Goal: Contribute content

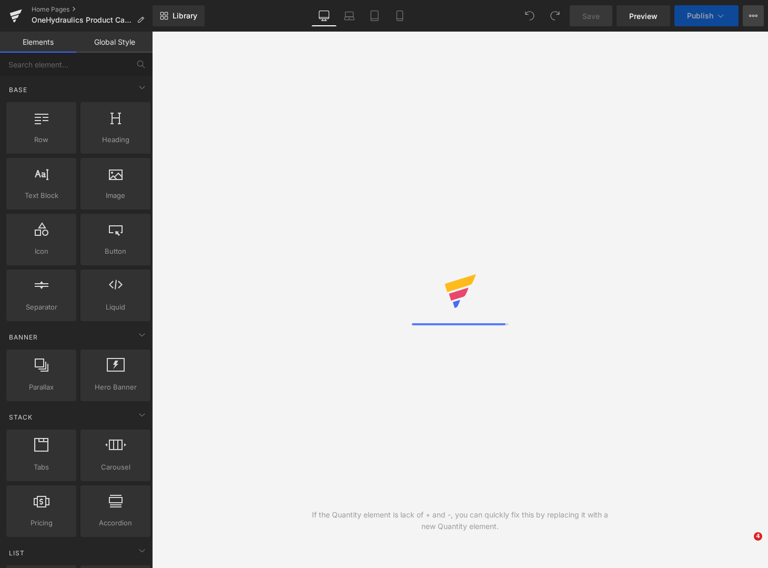
click at [759, 23] on button "View Live Page View with current Template Save Template to Library Schedule Pub…" at bounding box center [753, 15] width 21 height 21
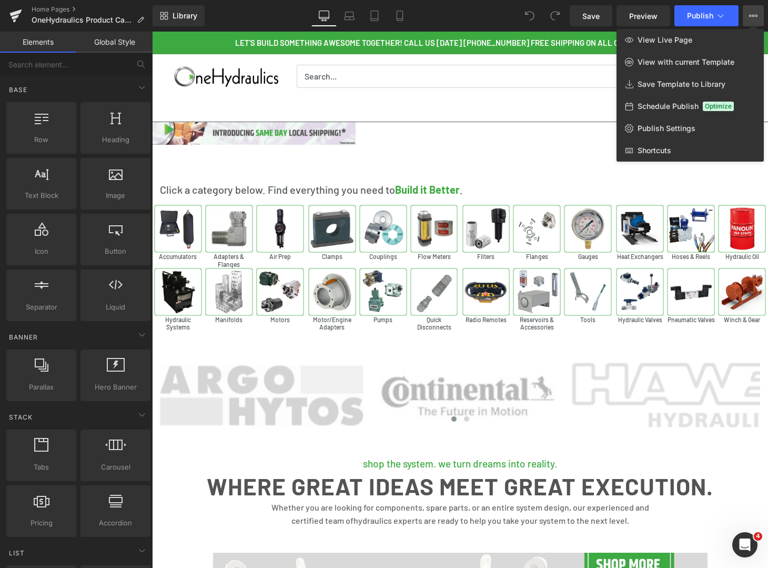
click at [482, 159] on div at bounding box center [460, 300] width 616 height 536
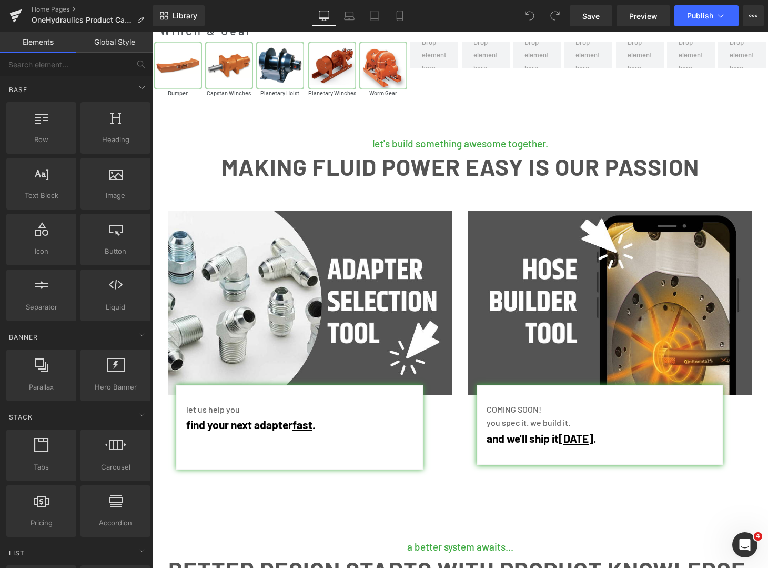
scroll to position [4619, 0]
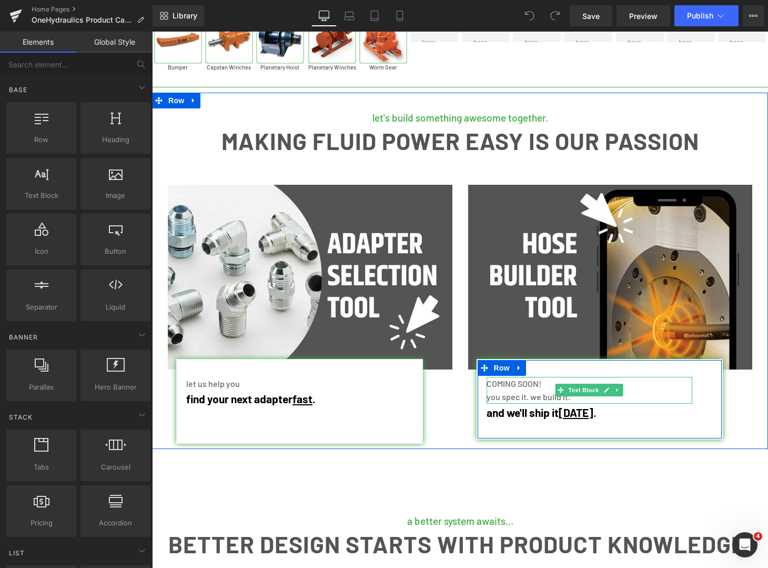
click at [541, 377] on p "COMING SOON!" at bounding box center [590, 384] width 206 height 14
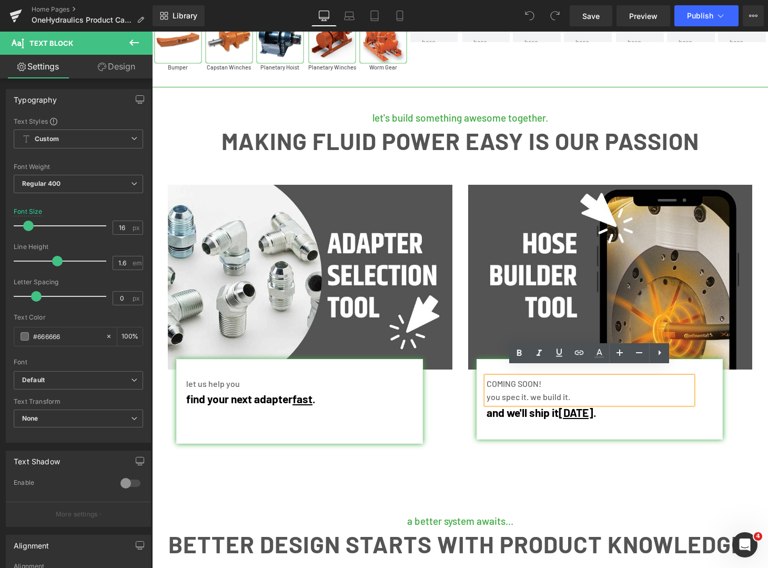
click at [560, 377] on p "COMING SOON!" at bounding box center [590, 384] width 206 height 14
drag, startPoint x: 554, startPoint y: 374, endPoint x: 487, endPoint y: 372, distance: 66.9
click at [487, 377] on p "COMING SOON!" at bounding box center [590, 384] width 206 height 14
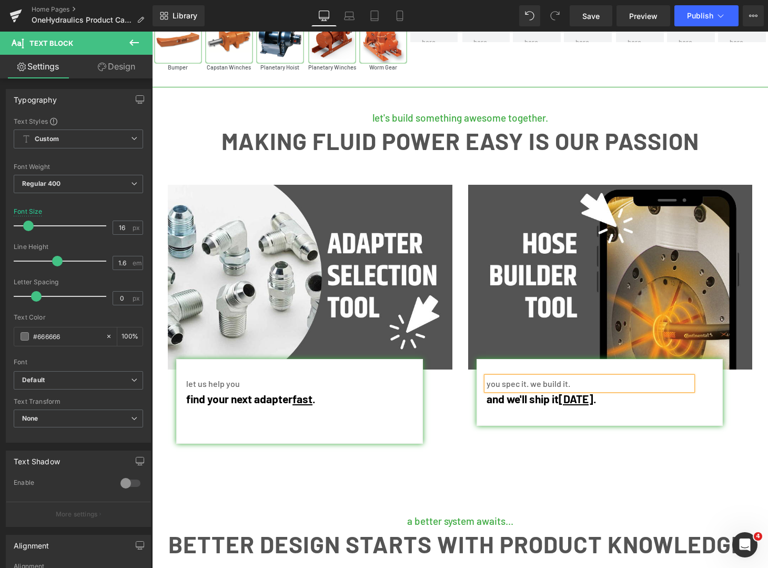
click at [534, 429] on div "Image Heading let us help you Text Block find your next adapter fast . Text Blo…" at bounding box center [460, 299] width 601 height 288
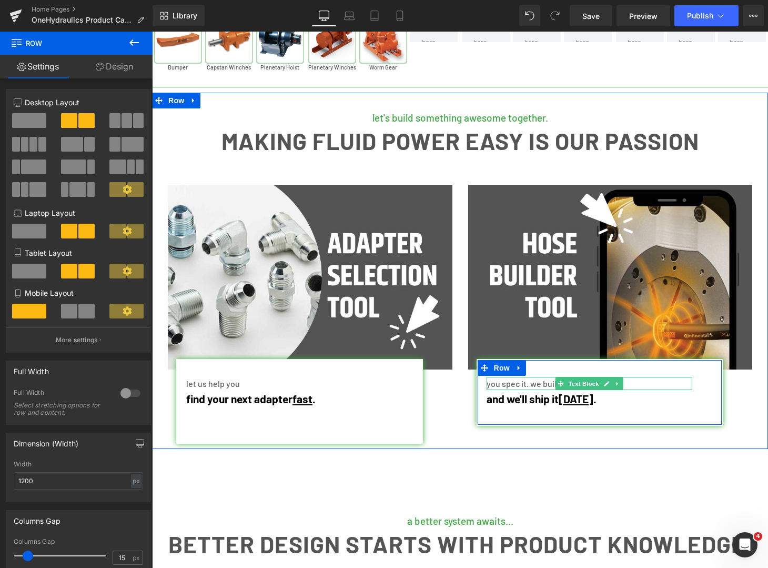
click at [548, 378] on span "you spec it. we build it." at bounding box center [529, 383] width 84 height 10
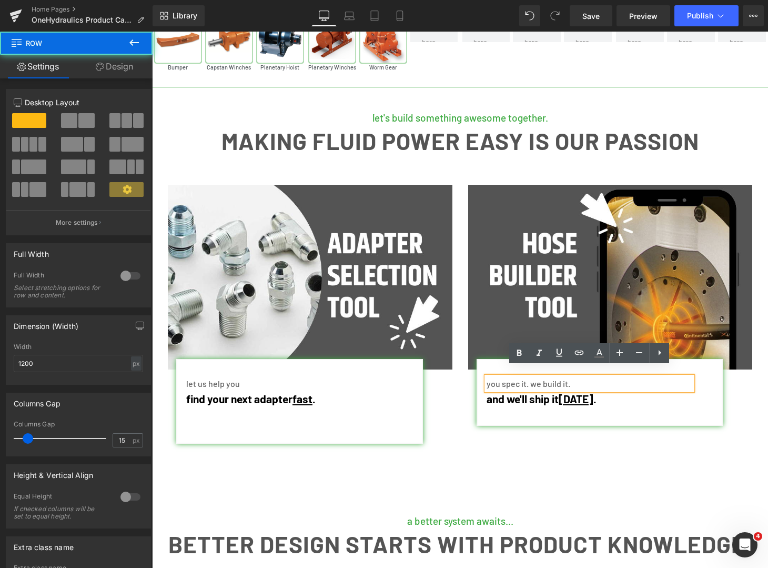
click at [495, 414] on div "you spec it. we build it. Text Block and we'll ship it [DATE] . Text Block Row" at bounding box center [600, 392] width 247 height 67
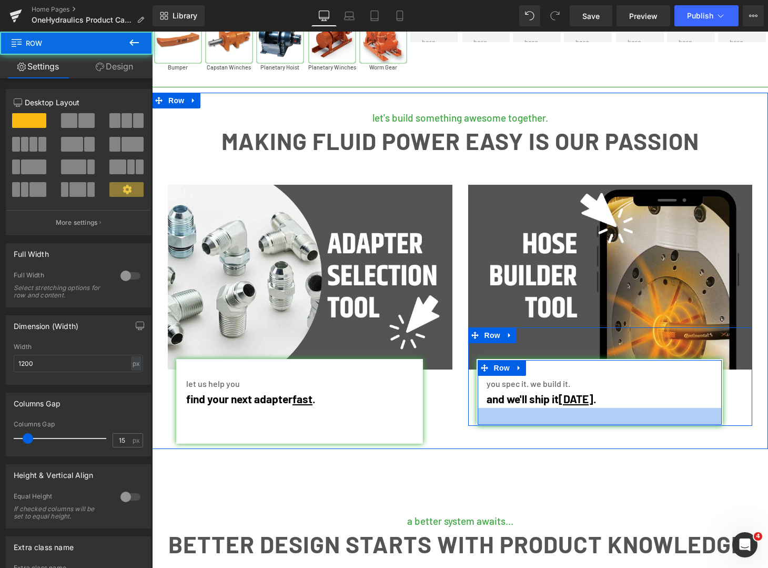
click at [495, 413] on div "you spec it. we build it. Text Block and we'll ship it [DATE] . Text Block Row …" at bounding box center [600, 392] width 247 height 67
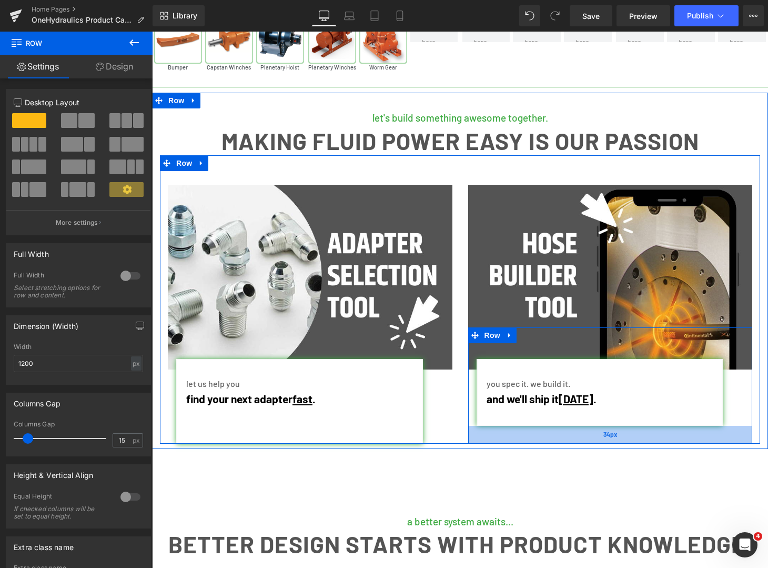
drag, startPoint x: 596, startPoint y: 413, endPoint x: 596, endPoint y: 431, distance: 17.4
click at [596, 431] on div "34px" at bounding box center [610, 435] width 285 height 18
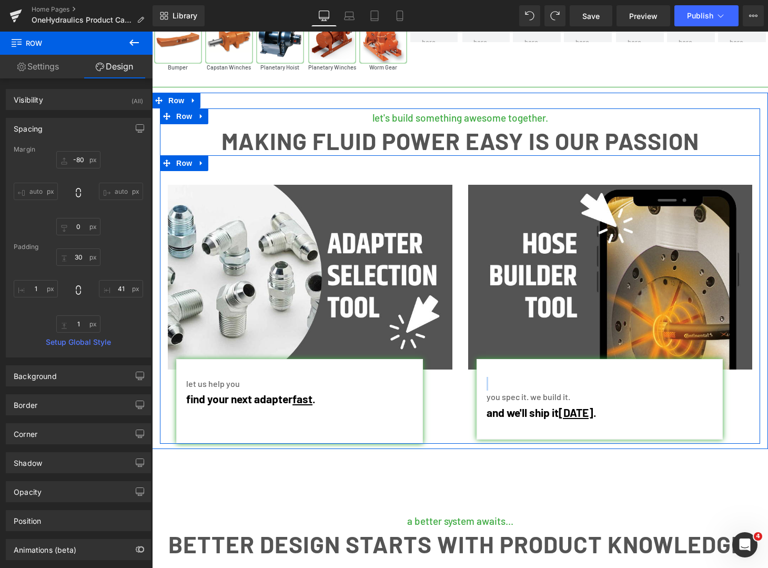
click at [457, 405] on div "Image Heading let us help you Text Block find your next adapter fast . Text Blo…" at bounding box center [310, 314] width 301 height 259
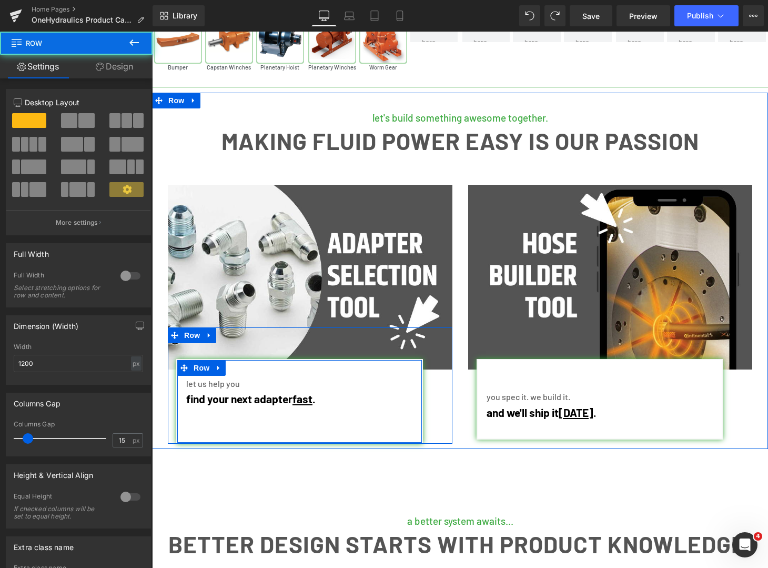
click at [384, 421] on div "let us help you Text Block find your next adapter fast . Text Block Row" at bounding box center [299, 401] width 247 height 85
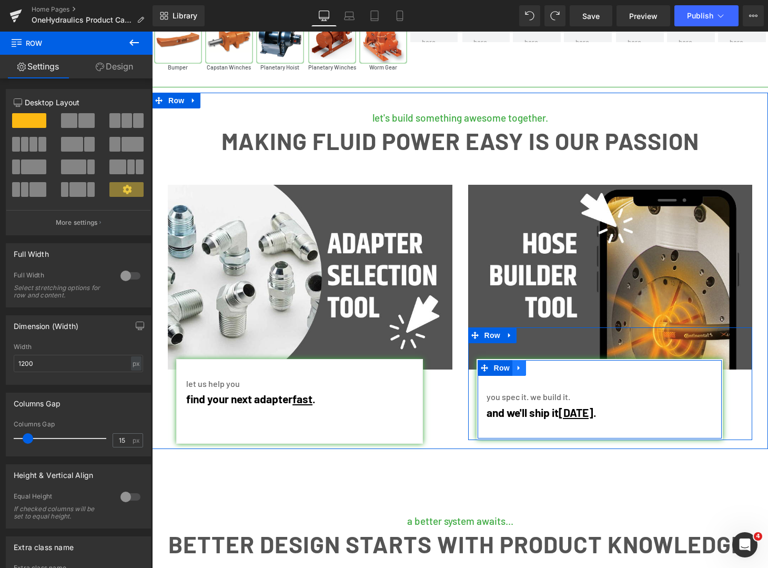
click at [526, 360] on link at bounding box center [520, 368] width 14 height 16
click at [604, 359] on div "you spec it. we build it. Text Block and we'll ship it [DATE] . Text Block Row …" at bounding box center [600, 399] width 247 height 81
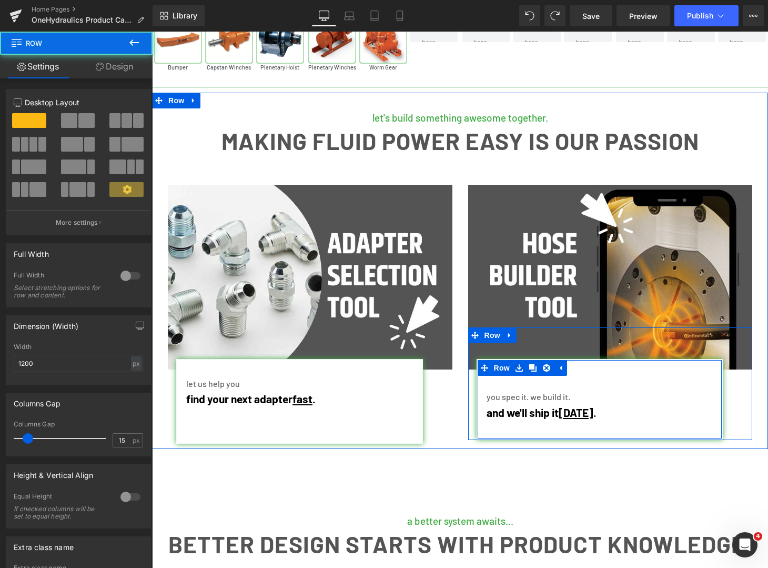
click at [546, 428] on div "you spec it. we build it. Text Block and we'll ship it [DATE] . Text Block Row …" at bounding box center [600, 399] width 247 height 81
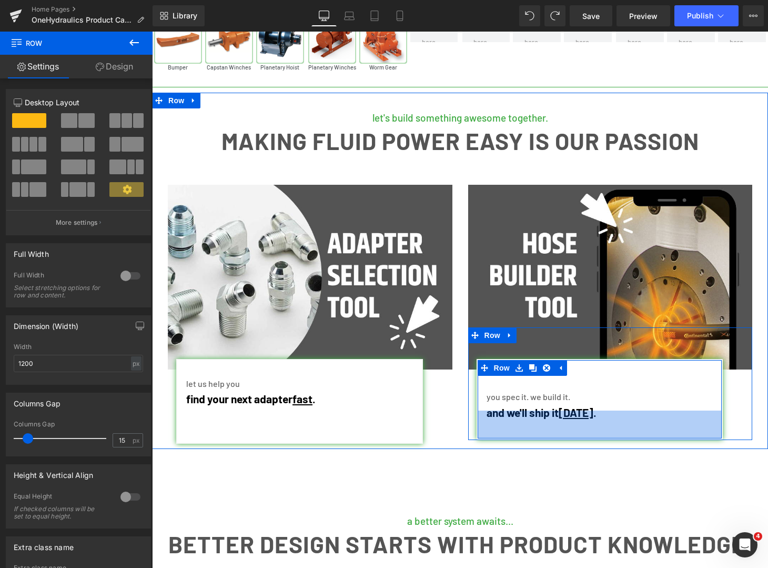
drag, startPoint x: 546, startPoint y: 426, endPoint x: 546, endPoint y: 436, distance: 10.5
click at [546, 436] on div "let's build something awesome together. Heading making FLUID POWER easy is our …" at bounding box center [460, 271] width 616 height 356
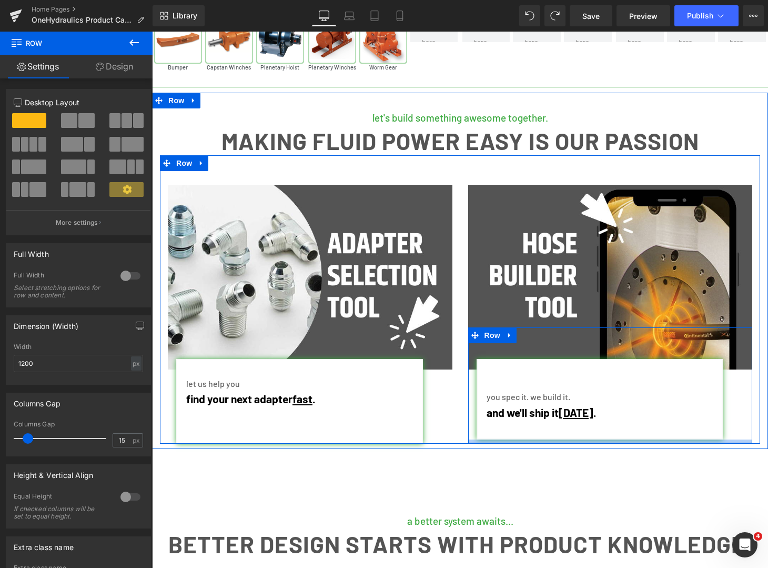
click at [555, 433] on div "Image Heading let us help you Text Block find your next adapter fast . Text Blo…" at bounding box center [460, 299] width 601 height 288
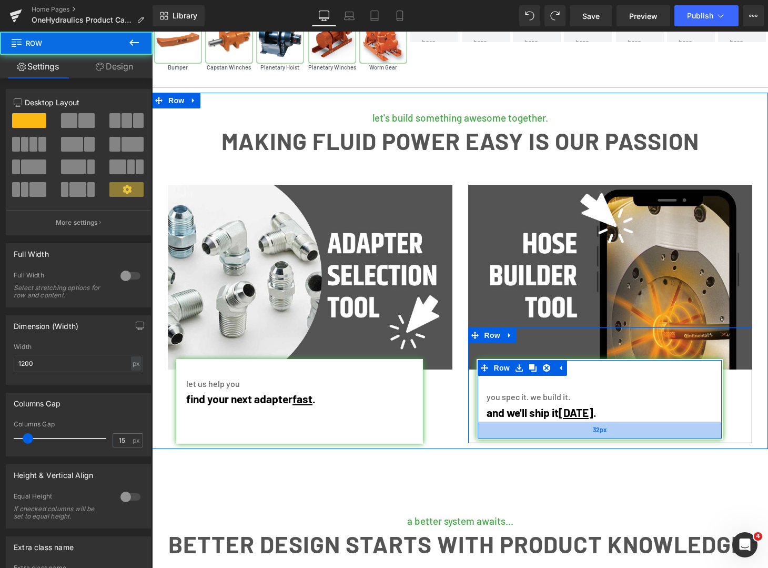
click at [550, 423] on div "32px" at bounding box center [600, 430] width 245 height 17
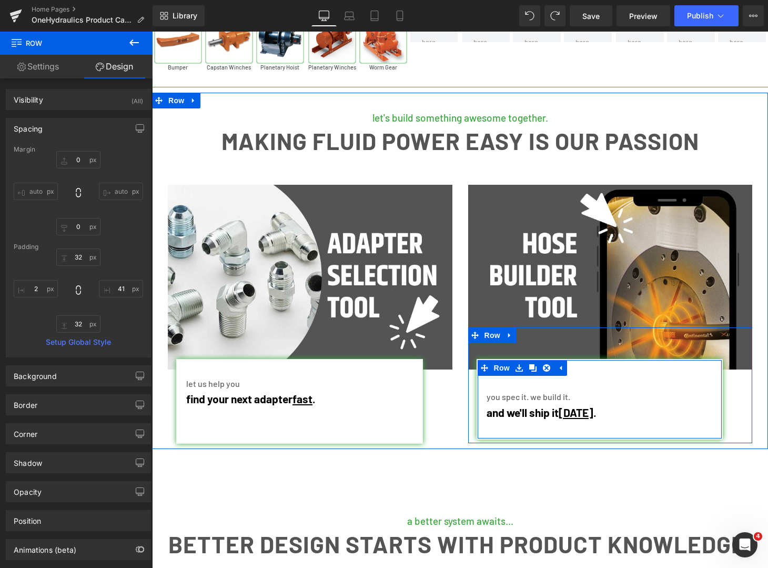
click at [591, 362] on div "you spec it. we build it. Text Block and we'll ship it [DATE] . Text Block Row …" at bounding box center [600, 399] width 247 height 81
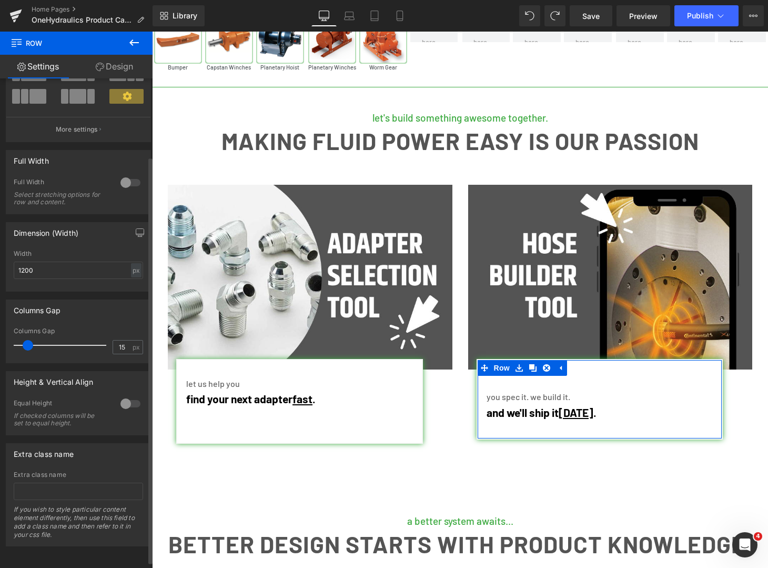
scroll to position [102, 0]
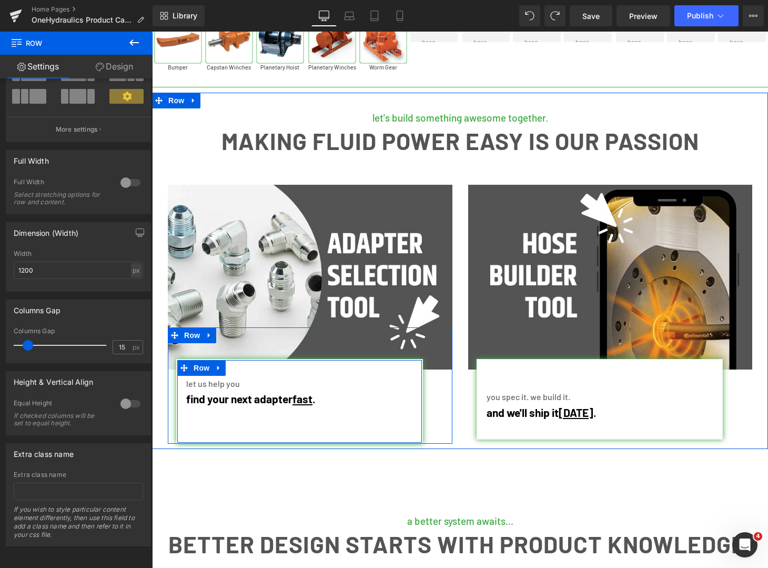
click at [407, 378] on div "let us help you Text Block find your next adapter fast . Text Block Row" at bounding box center [299, 401] width 247 height 85
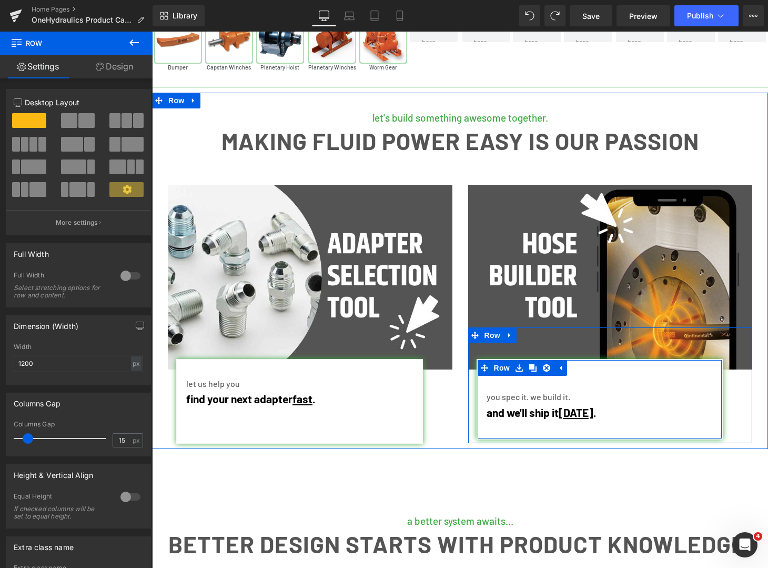
click at [596, 364] on div "you spec it. we build it. Text Block and we'll ship it [DATE] . Text Block Row …" at bounding box center [600, 399] width 247 height 81
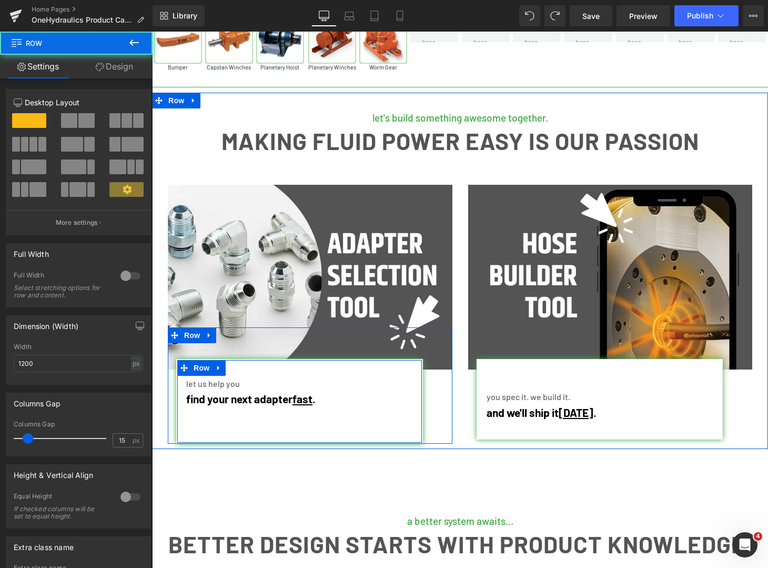
click at [399, 364] on div "let us help you Text Block find your next adapter fast . Text Block Row" at bounding box center [299, 401] width 247 height 85
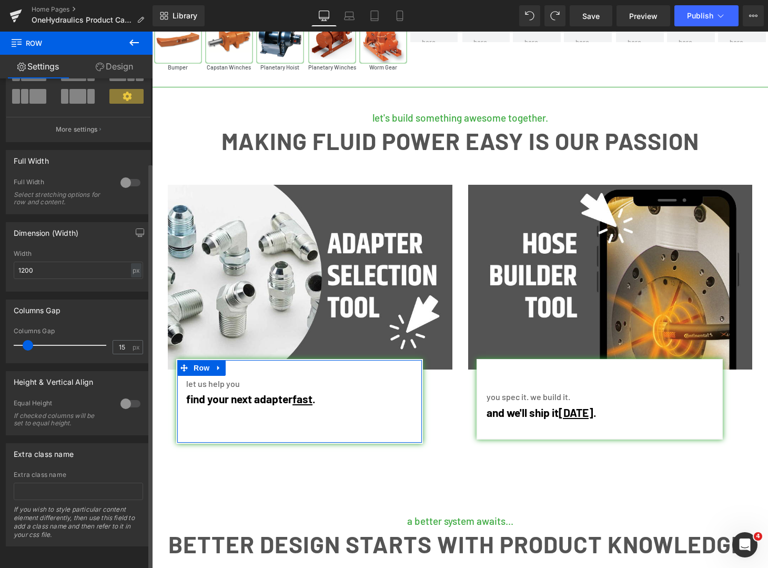
scroll to position [0, 0]
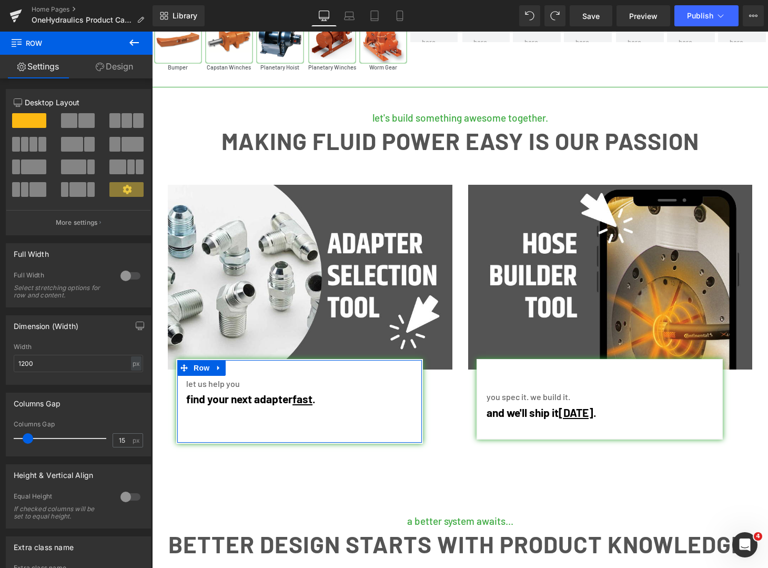
click at [102, 67] on icon at bounding box center [100, 67] width 8 height 8
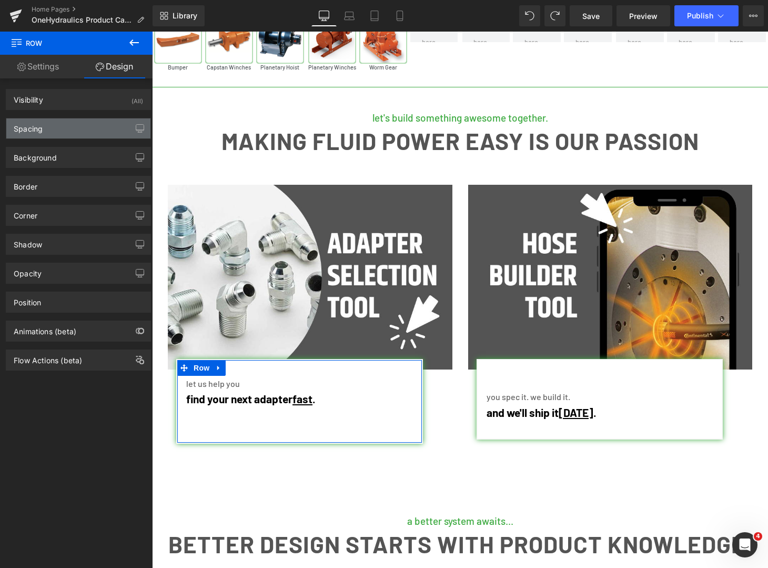
click at [58, 128] on div "Spacing" at bounding box center [78, 128] width 144 height 20
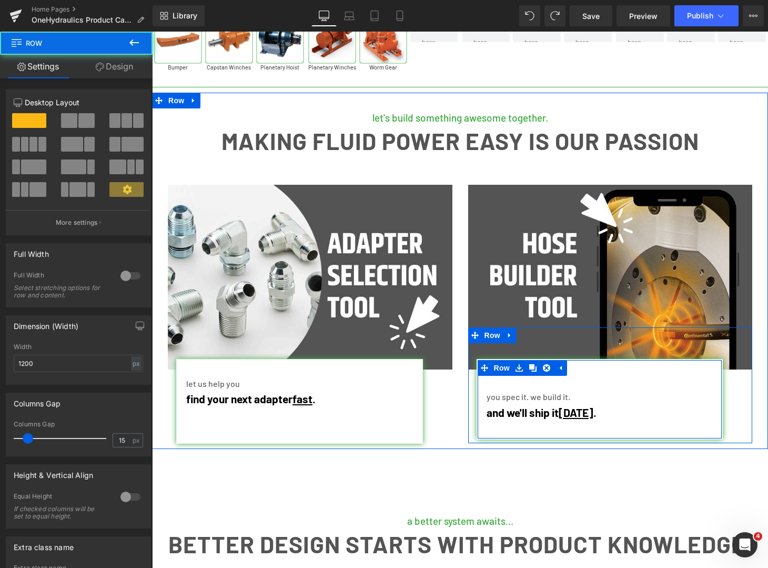
click at [616, 361] on div "you spec it. we build it. Text Block and we'll ship it [DATE] . Text Block Row …" at bounding box center [600, 399] width 247 height 81
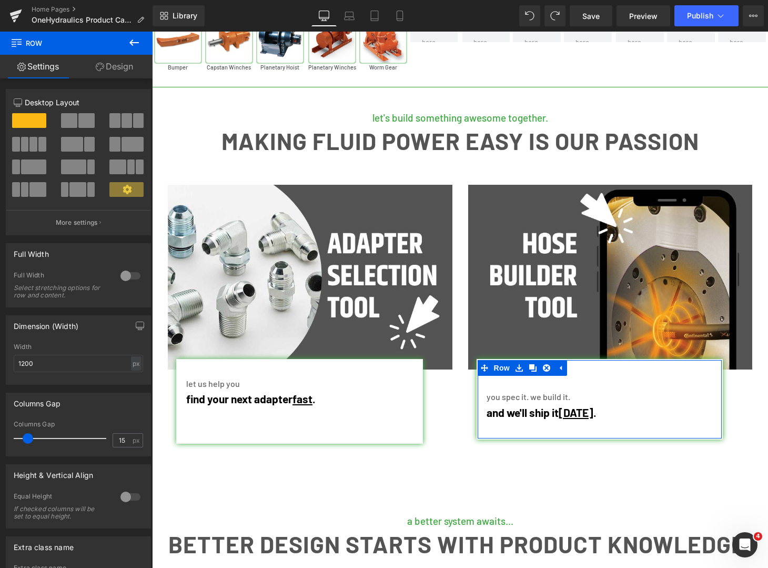
click at [104, 71] on link "Design" at bounding box center [114, 67] width 76 height 24
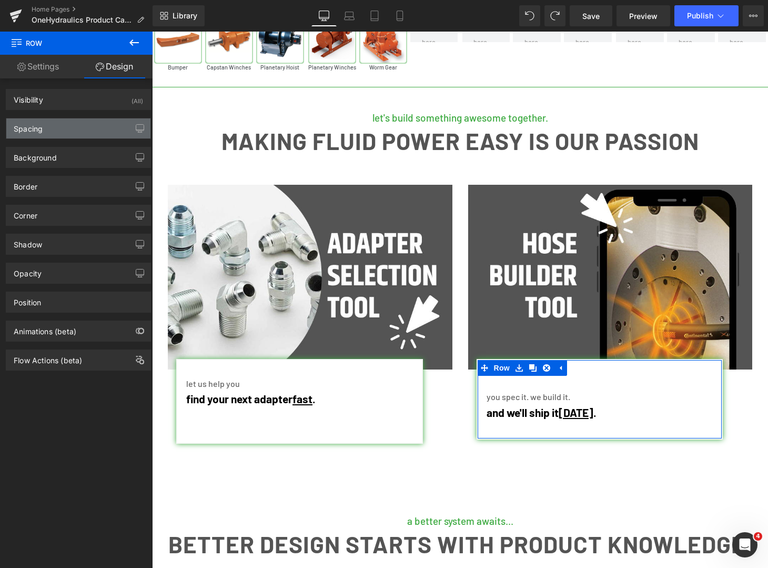
click at [53, 135] on div "Spacing" at bounding box center [78, 128] width 144 height 20
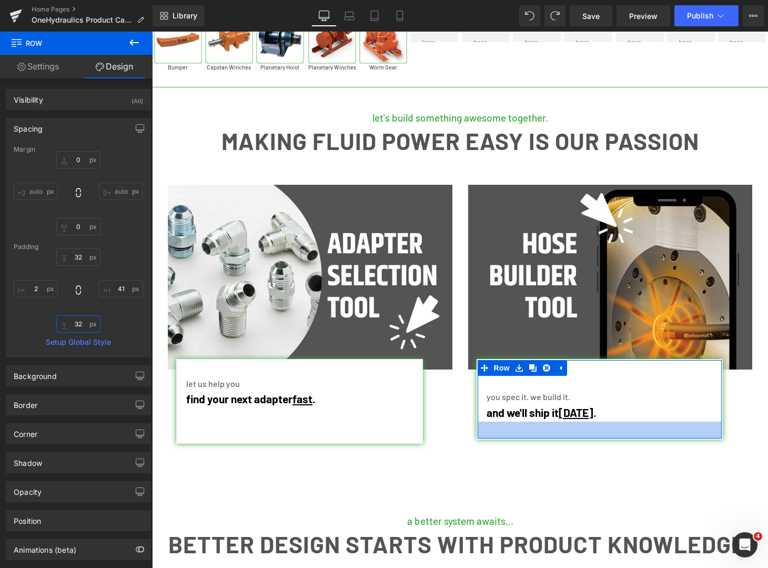
click at [79, 323] on input "32" at bounding box center [78, 323] width 44 height 17
type input "0"
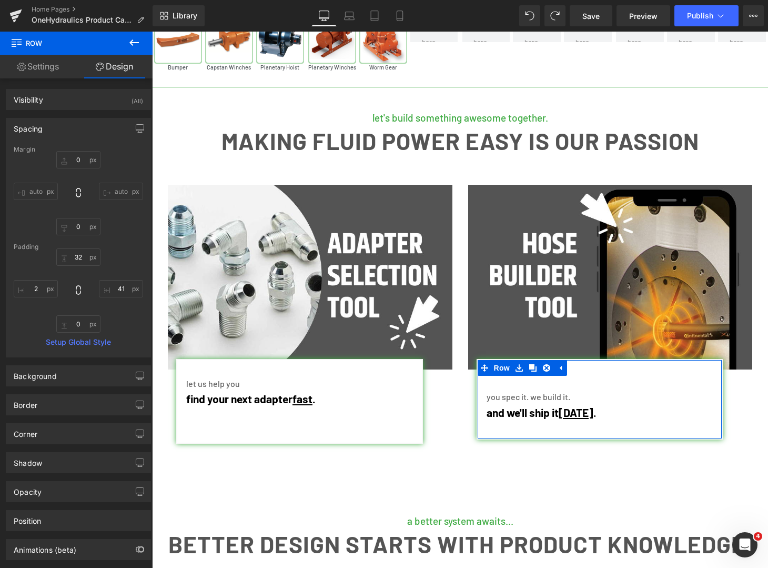
click at [135, 323] on div "32 41 0 2" at bounding box center [78, 290] width 129 height 84
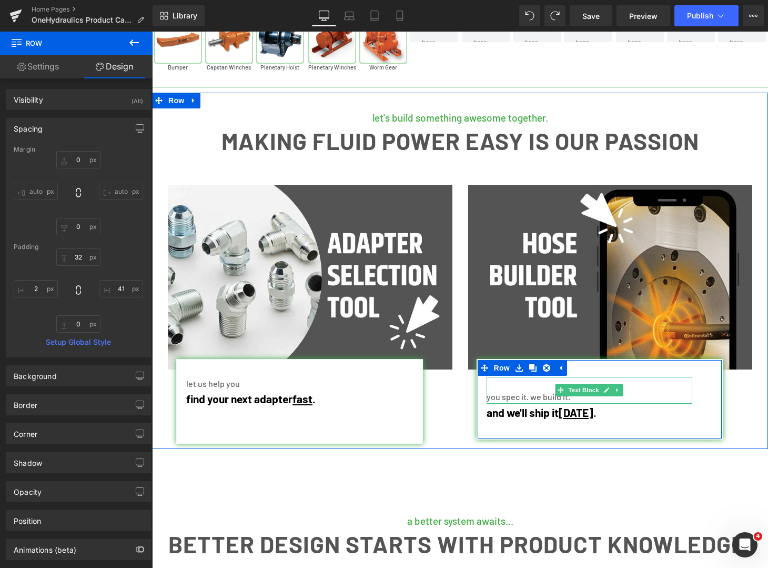
click at [525, 390] on p "you spec it. we build it." at bounding box center [590, 397] width 206 height 14
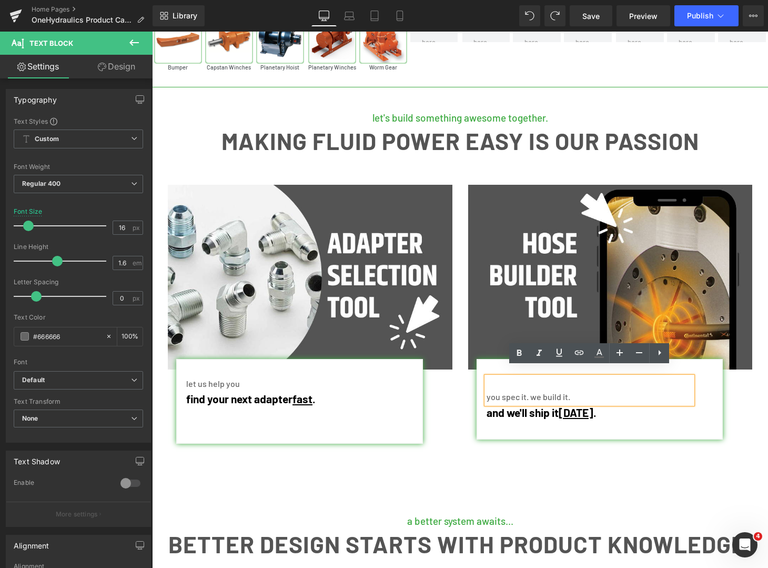
click at [514, 377] on p at bounding box center [590, 384] width 206 height 14
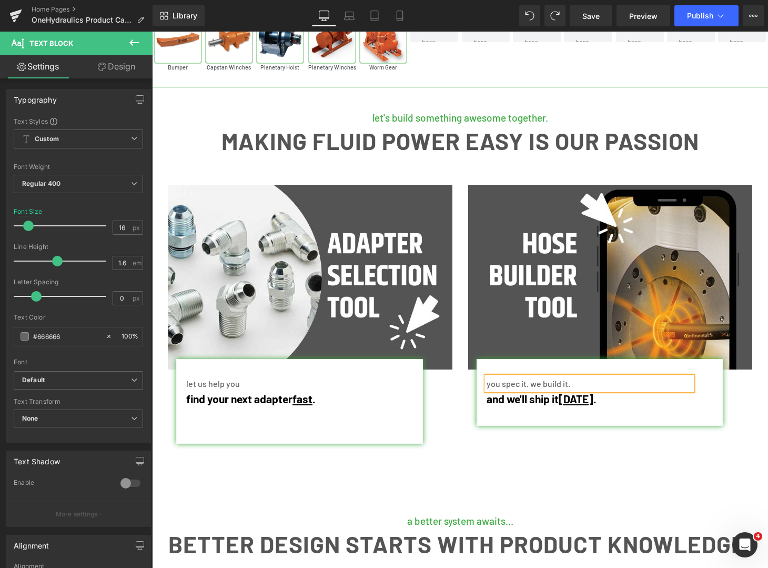
click at [515, 413] on div "you spec it. we build it. Text Block and we'll ship it [DATE] . Text Block Row" at bounding box center [600, 392] width 247 height 67
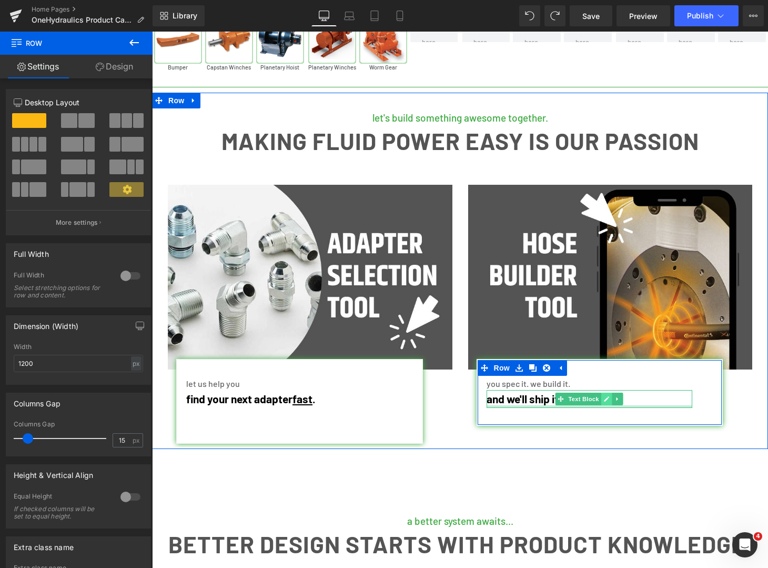
click at [608, 396] on icon at bounding box center [607, 399] width 6 height 6
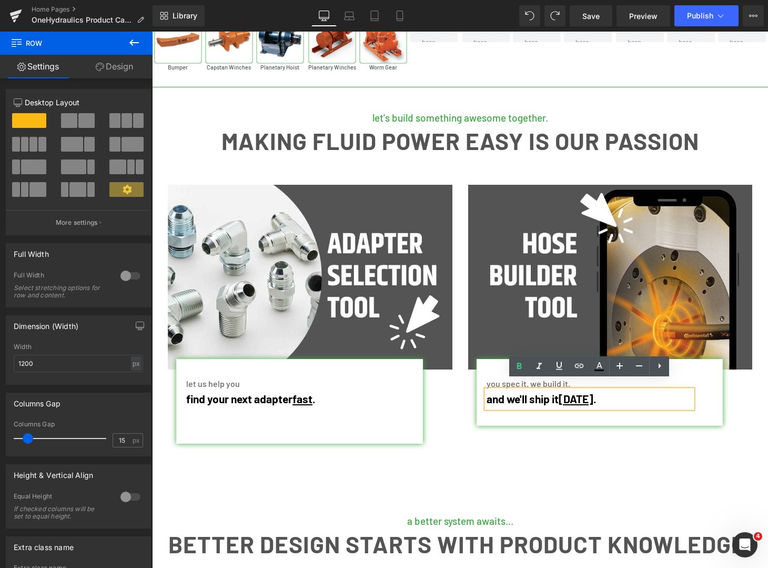
click at [632, 390] on p "and we'll ship it [DATE] ." at bounding box center [590, 399] width 206 height 18
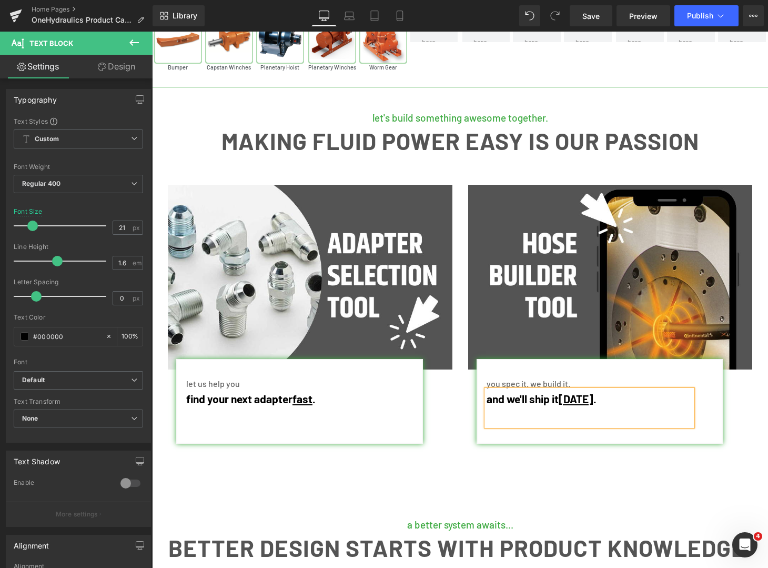
click at [603, 469] on div at bounding box center [460, 476] width 616 height 16
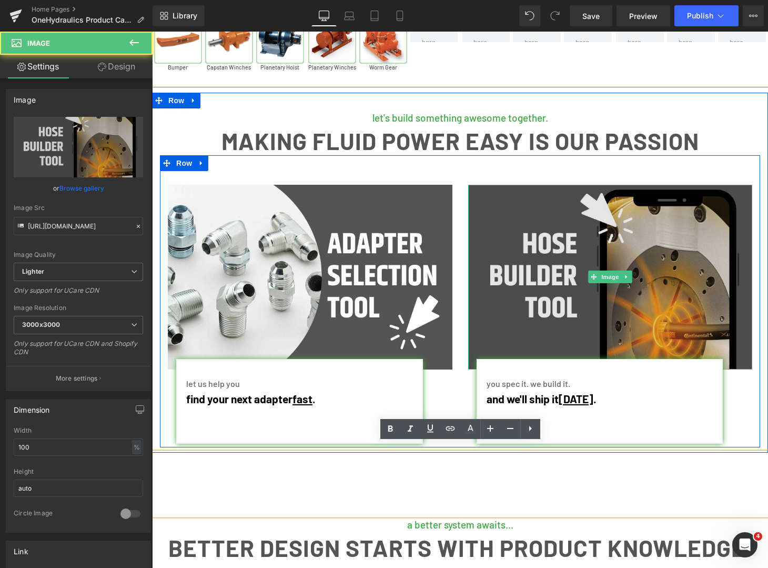
click at [636, 275] on img at bounding box center [610, 277] width 285 height 185
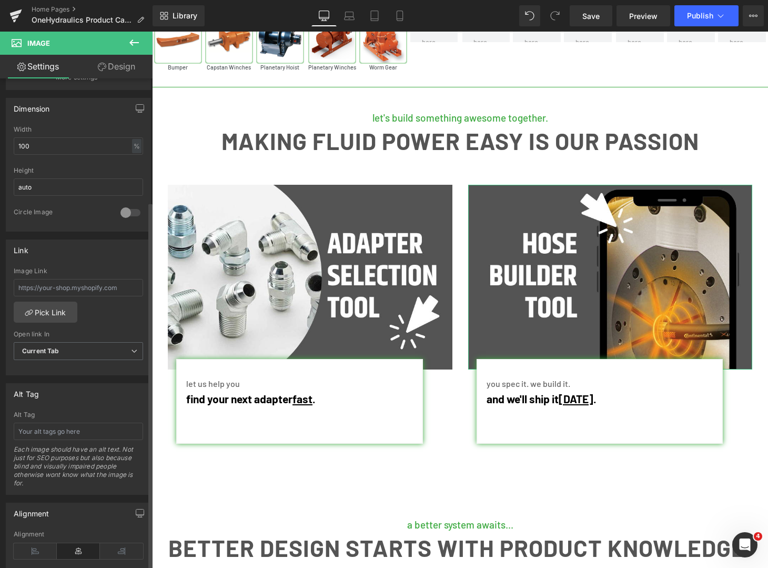
scroll to position [307, 0]
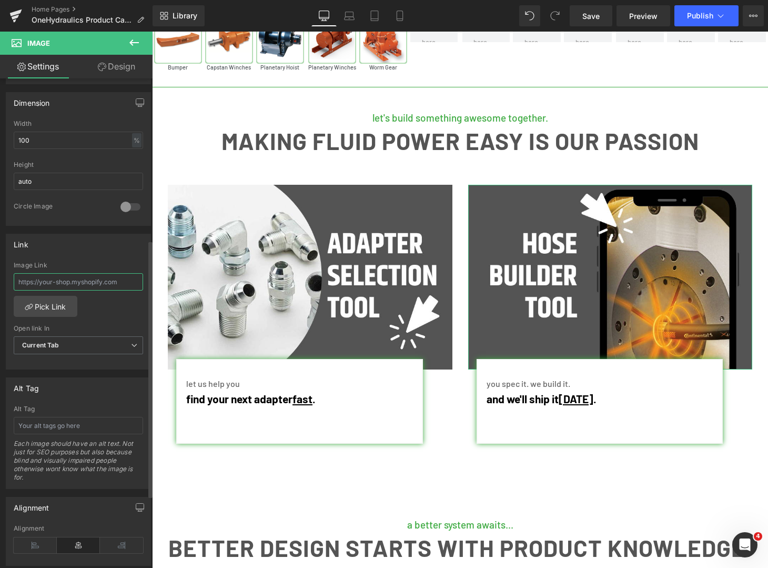
click at [46, 277] on input "text" at bounding box center [78, 281] width 129 height 17
paste input "[URL][DOMAIN_NAME]"
type input "[URL][DOMAIN_NAME]"
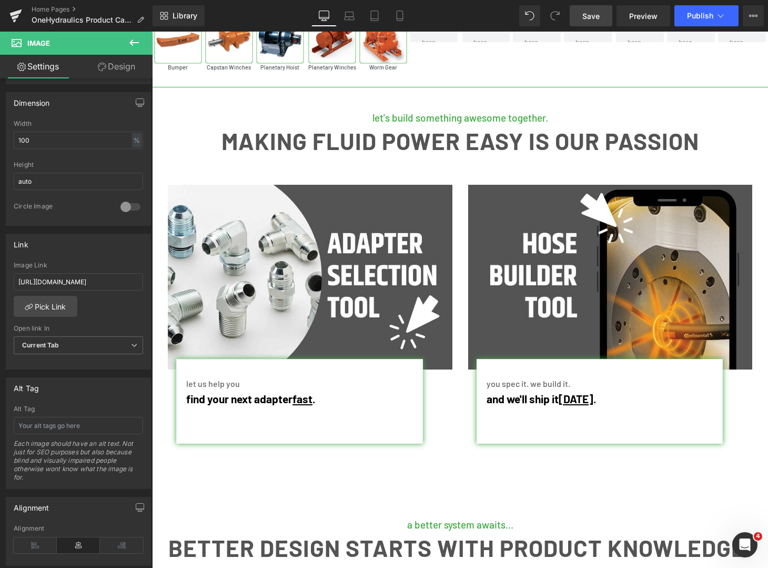
click at [592, 18] on span "Save" at bounding box center [591, 16] width 17 height 11
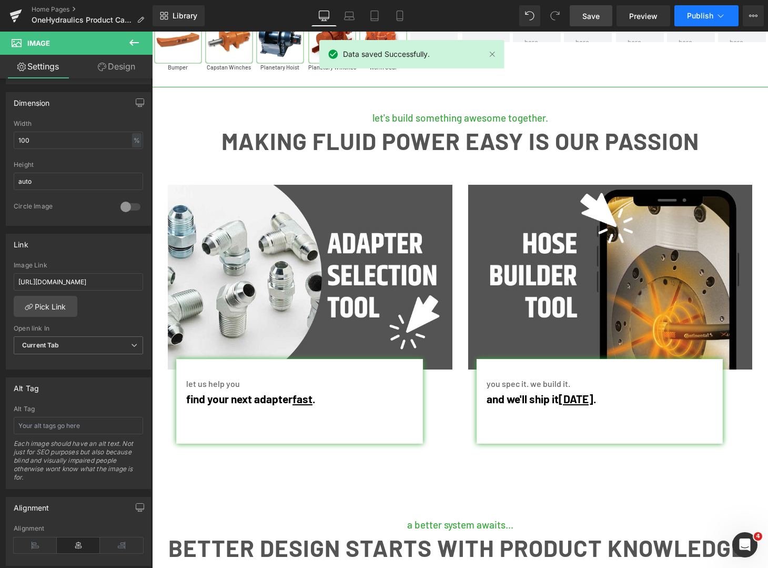
click at [692, 18] on span "Publish" at bounding box center [700, 16] width 26 height 8
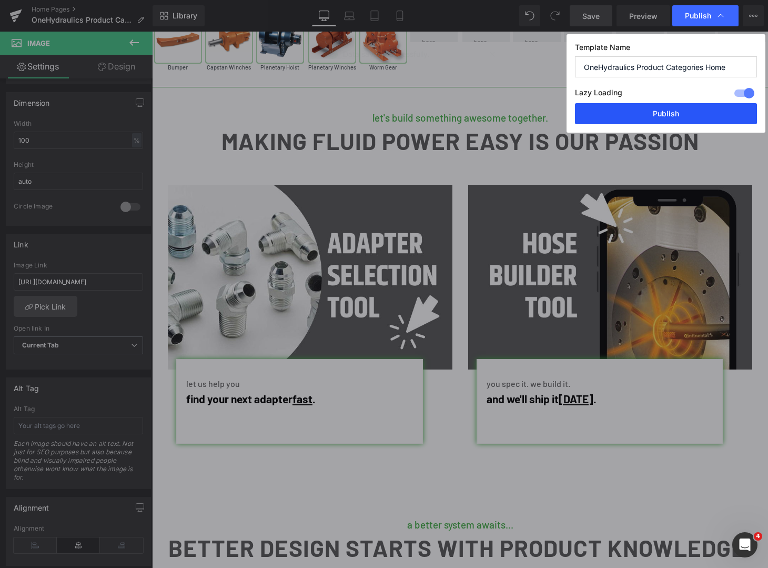
click at [669, 113] on button "Publish" at bounding box center [666, 113] width 182 height 21
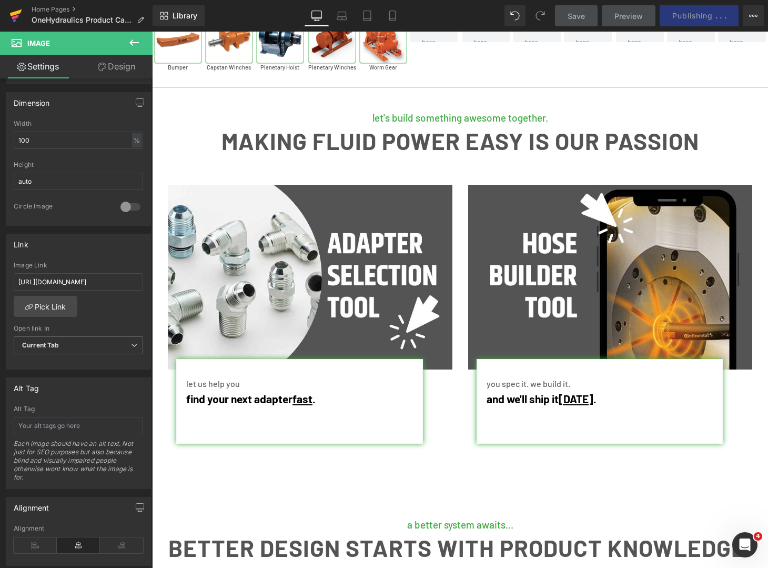
click at [30, 7] on link at bounding box center [16, 16] width 32 height 32
